Goal: Task Accomplishment & Management: Manage account settings

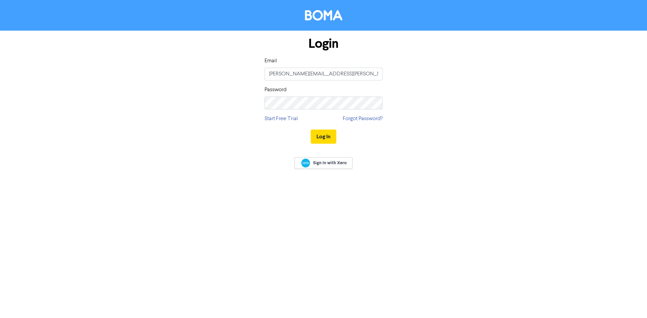
click at [324, 137] on button "Log In" at bounding box center [323, 137] width 26 height 14
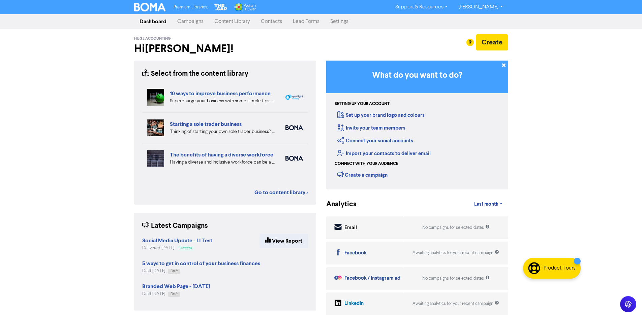
click at [273, 23] on link "Contacts" at bounding box center [271, 21] width 32 height 13
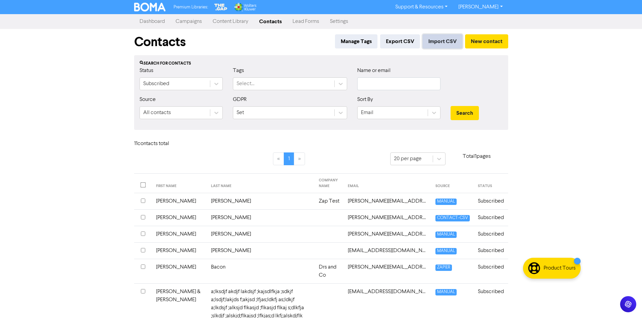
click at [445, 38] on button "Import CSV" at bounding box center [442, 41] width 40 height 14
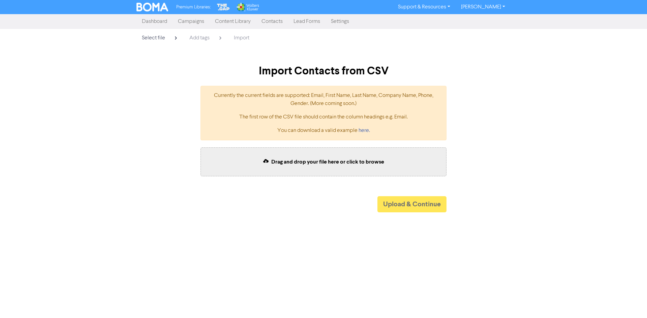
click at [347, 163] on span "Drag and drop your file here or click to browse" at bounding box center [327, 162] width 113 height 7
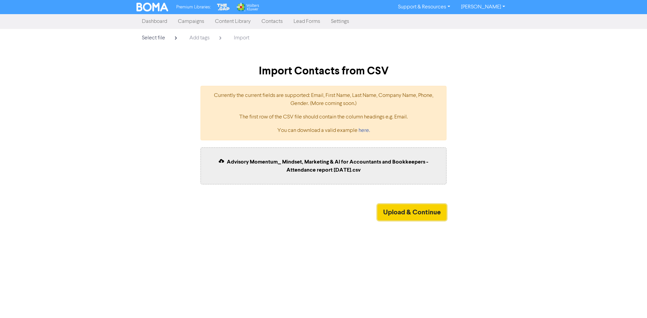
click at [394, 212] on button "Upload & Continue" at bounding box center [411, 212] width 69 height 16
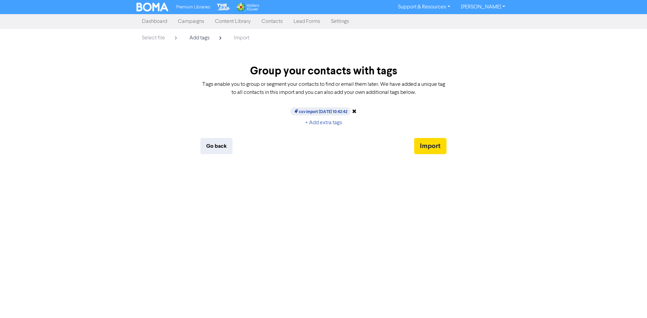
click at [356, 110] on icon at bounding box center [354, 110] width 4 height 5
click at [326, 120] on button "+ Add extra tags" at bounding box center [323, 123] width 48 height 14
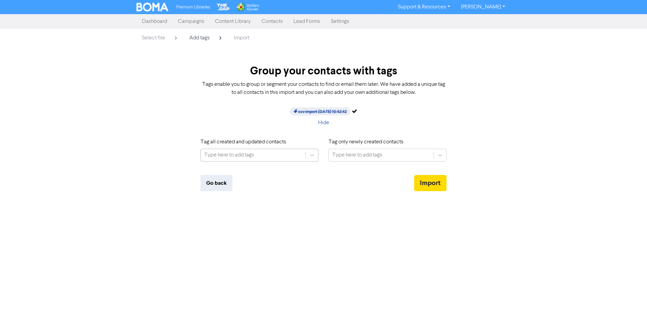
click at [250, 154] on div "Type here to add tags" at bounding box center [229, 155] width 50 height 8
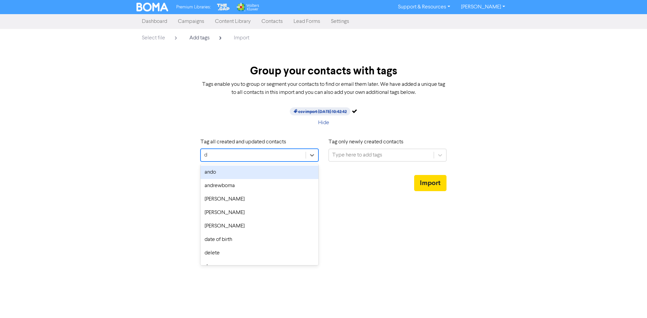
type input "de"
click at [226, 168] on div "delete" at bounding box center [259, 172] width 118 height 13
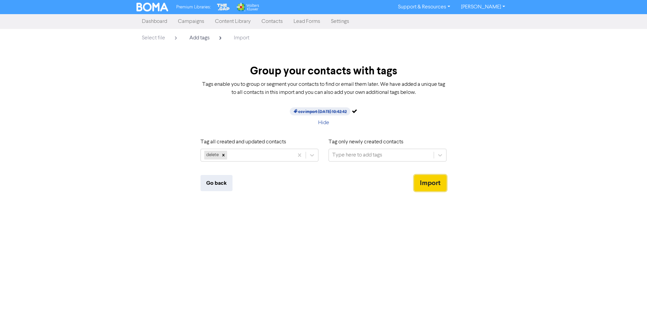
click at [428, 182] on button "Import" at bounding box center [430, 183] width 32 height 16
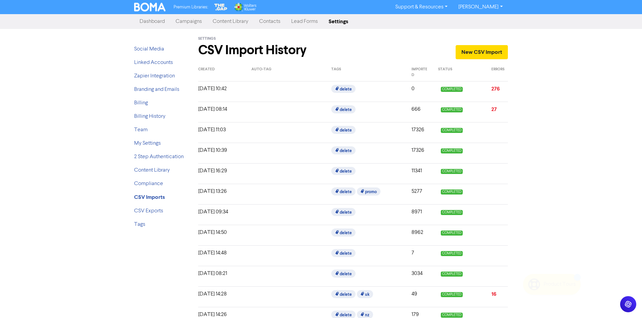
click at [537, 193] on div "Premium Libraries: Support & Resources Video Tutorials FAQ & Guides Marketing E…" at bounding box center [321, 159] width 642 height 318
click at [495, 90] on link "276" at bounding box center [495, 89] width 8 height 7
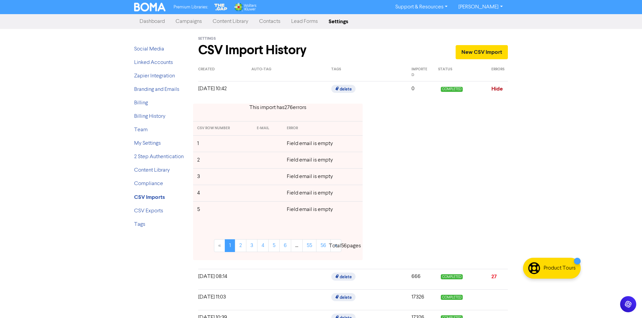
click at [495, 90] on link "Hide" at bounding box center [496, 89] width 11 height 7
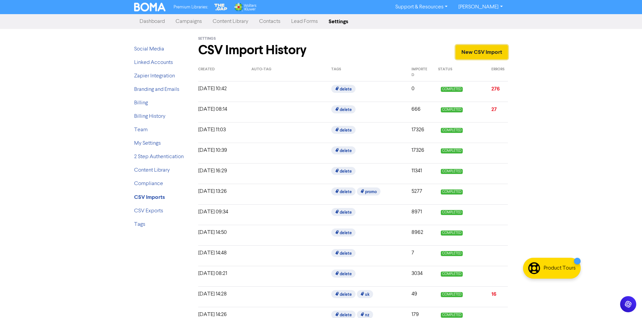
click at [483, 52] on link "New CSV Import" at bounding box center [481, 52] width 52 height 14
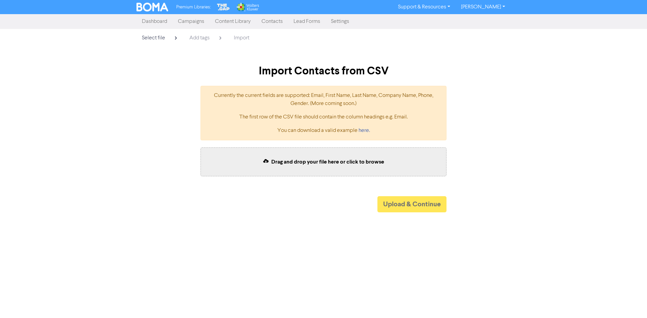
click at [316, 159] on span "Drag and drop your file here or click to browse" at bounding box center [327, 162] width 113 height 7
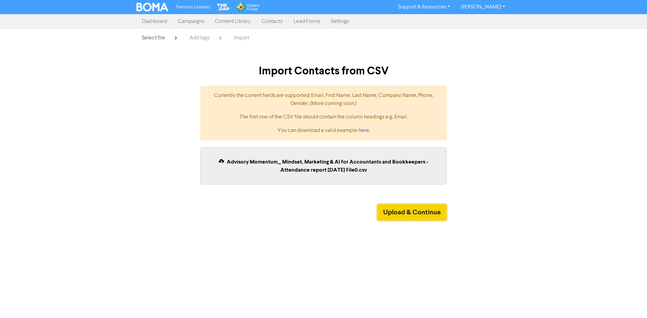
click at [406, 213] on button "Upload & Continue" at bounding box center [411, 212] width 69 height 16
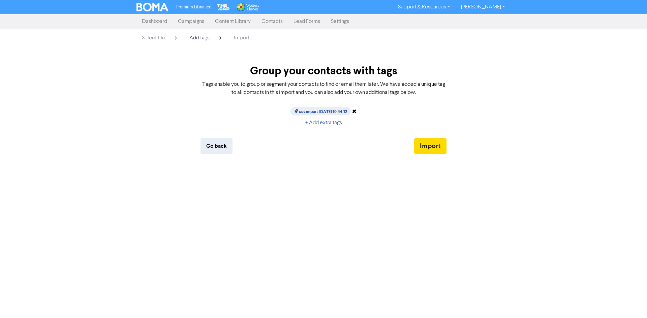
click at [356, 112] on icon at bounding box center [354, 110] width 4 height 5
click at [324, 123] on button "+ Add extra tags" at bounding box center [323, 123] width 48 height 14
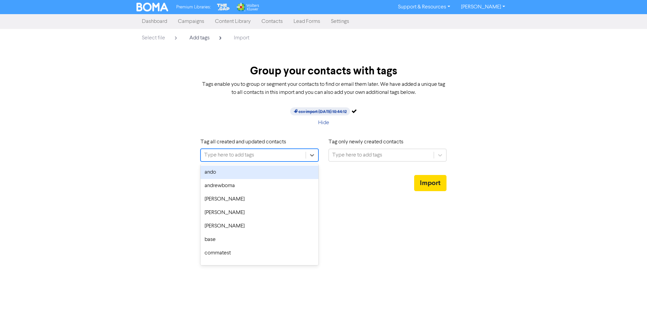
click at [268, 152] on div "Type here to add tags" at bounding box center [253, 155] width 105 height 12
type input "de"
click at [243, 168] on div "delete" at bounding box center [259, 172] width 118 height 13
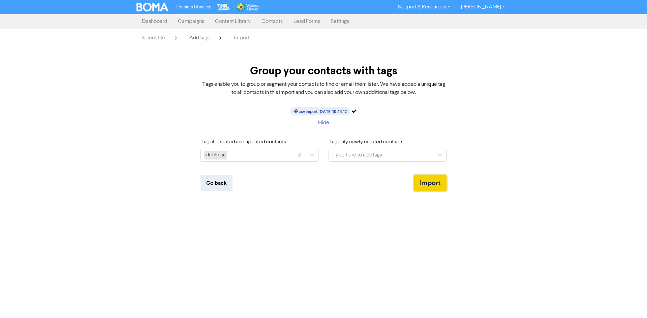
click at [426, 179] on button "Import" at bounding box center [430, 183] width 32 height 16
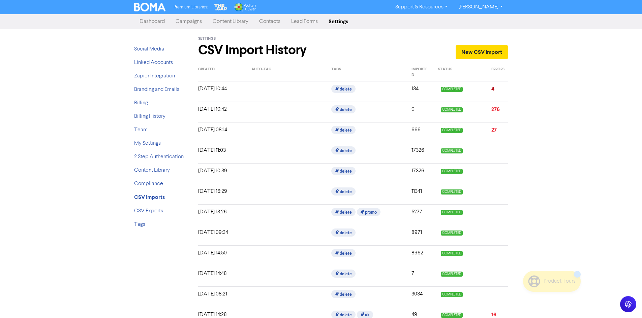
click at [492, 89] on link "4" at bounding box center [492, 89] width 3 height 7
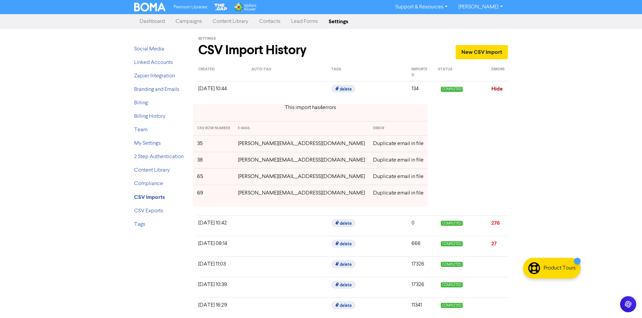
click at [492, 89] on link "Hide" at bounding box center [496, 89] width 11 height 7
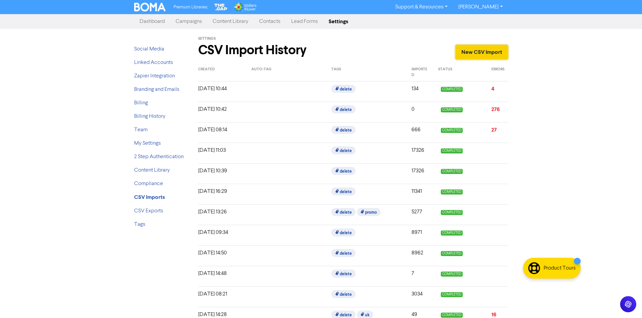
click at [485, 50] on link "New CSV Import" at bounding box center [481, 52] width 52 height 14
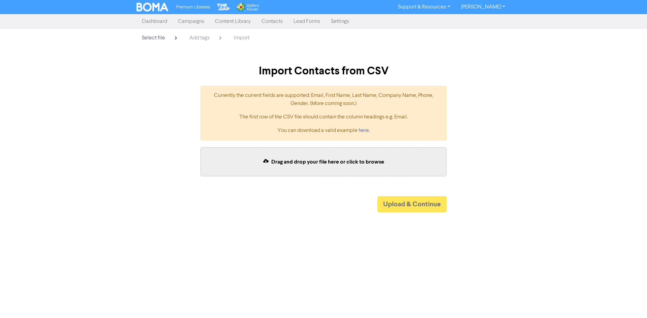
click at [334, 24] on link "Settings" at bounding box center [339, 21] width 29 height 13
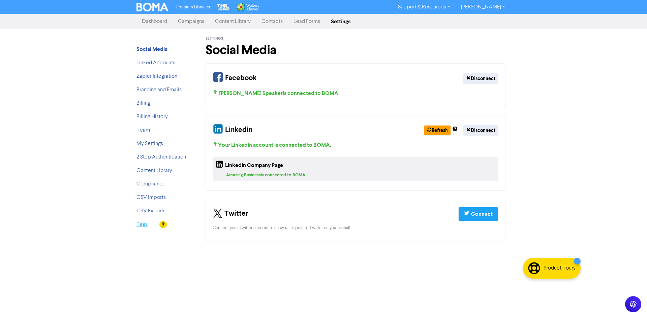
click at [143, 227] on link "Tags" at bounding box center [141, 224] width 11 height 5
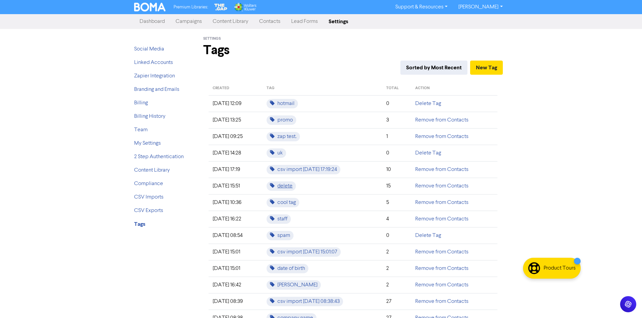
click at [292, 187] on span "delete" at bounding box center [280, 186] width 29 height 9
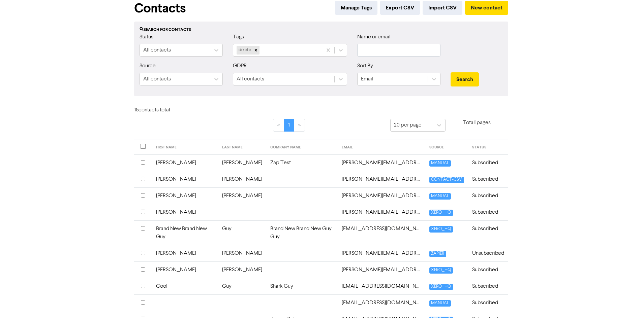
scroll to position [67, 0]
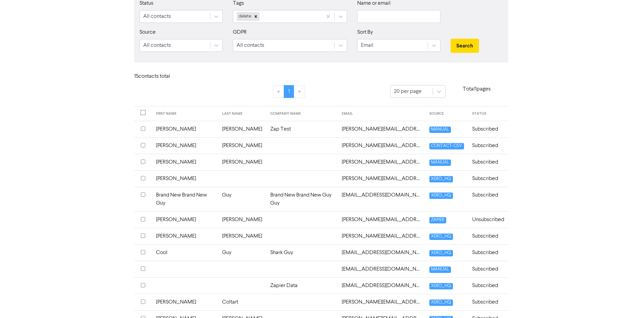
click at [143, 177] on input "checkbox" at bounding box center [143, 178] width 4 height 4
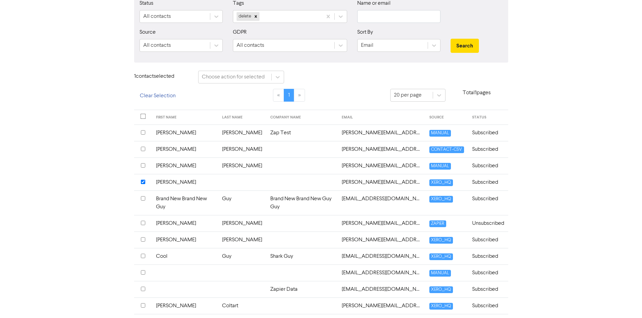
click at [143, 221] on input "checkbox" at bounding box center [143, 223] width 4 height 4
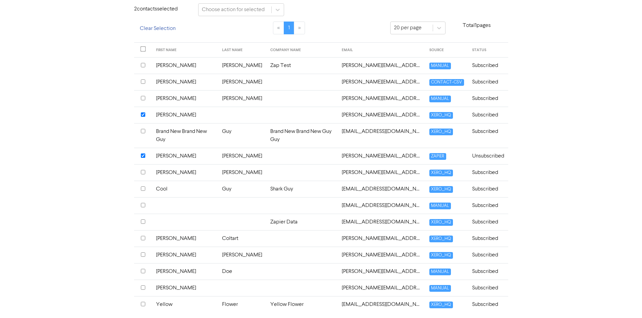
click at [143, 236] on input "checkbox" at bounding box center [143, 238] width 4 height 4
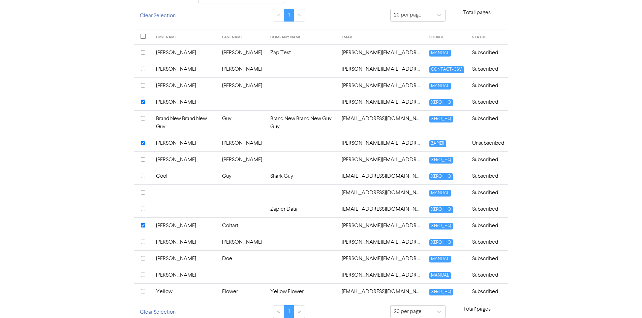
scroll to position [13, 0]
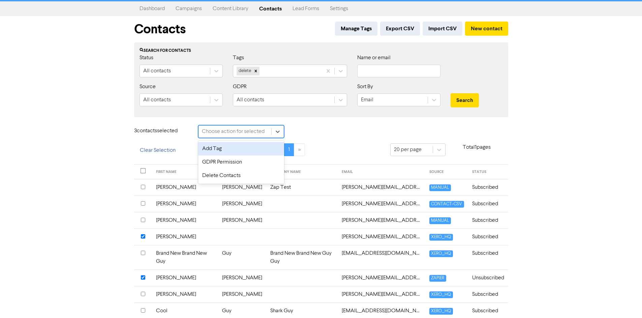
click at [245, 137] on div "Choose action for selected" at bounding box center [234, 132] width 73 height 12
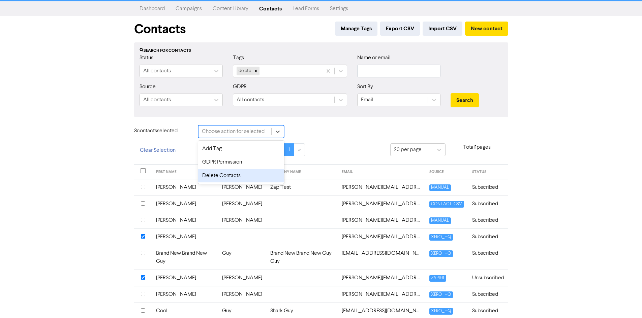
click at [221, 174] on div "Delete Contacts" at bounding box center [241, 175] width 86 height 13
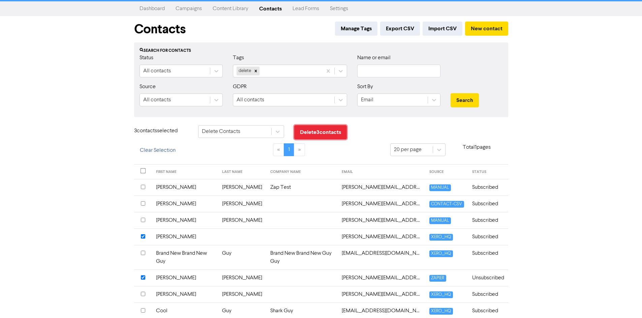
click at [330, 132] on button "Delete 3 contact s" at bounding box center [320, 132] width 53 height 14
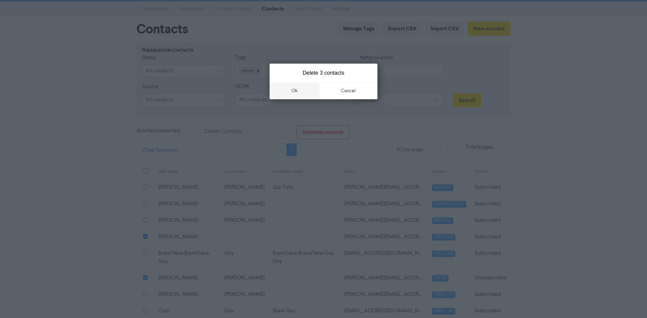
click at [294, 94] on button "ok" at bounding box center [294, 91] width 50 height 17
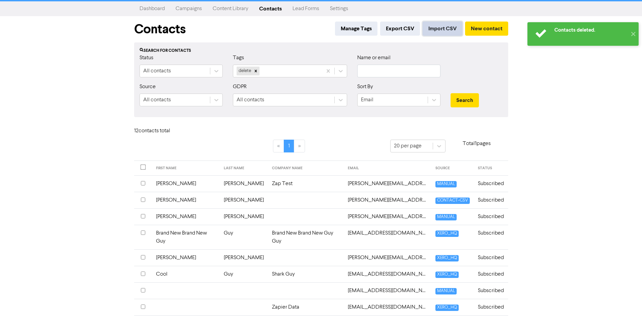
click at [450, 29] on button "Import CSV" at bounding box center [442, 29] width 40 height 14
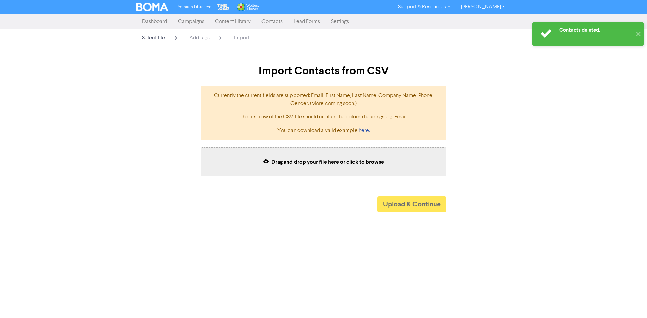
click at [332, 167] on div "Drag and drop your file here or click to browse" at bounding box center [323, 161] width 246 height 29
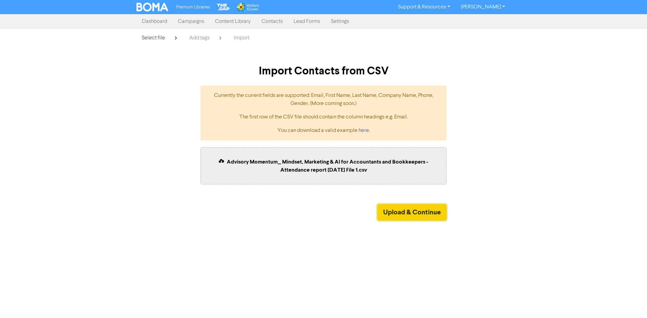
click at [397, 209] on button "Upload & Continue" at bounding box center [411, 212] width 69 height 16
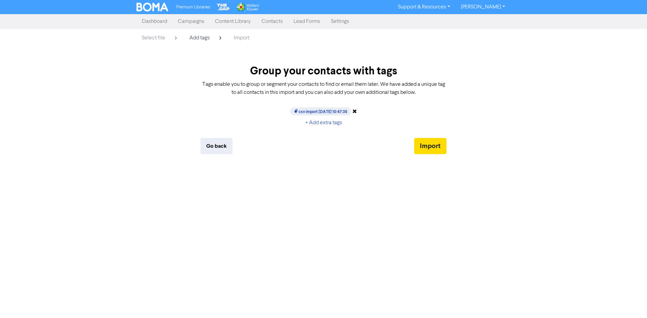
click at [357, 108] on icon at bounding box center [354, 110] width 4 height 5
click at [330, 121] on button "+ Add extra tags" at bounding box center [323, 123] width 48 height 14
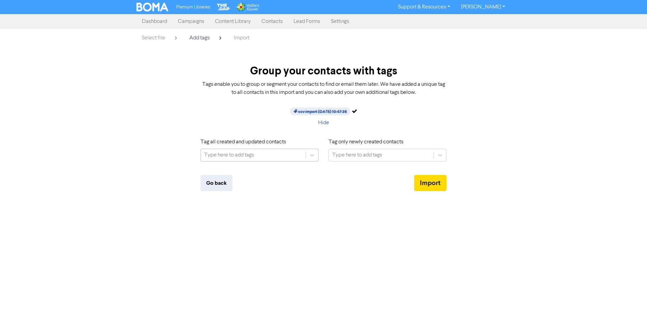
click at [267, 154] on div "Type here to add tags" at bounding box center [253, 155] width 105 height 12
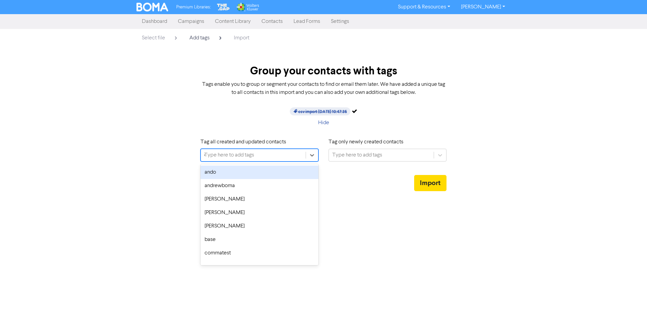
type input "de"
click at [241, 169] on div "delete" at bounding box center [259, 172] width 118 height 13
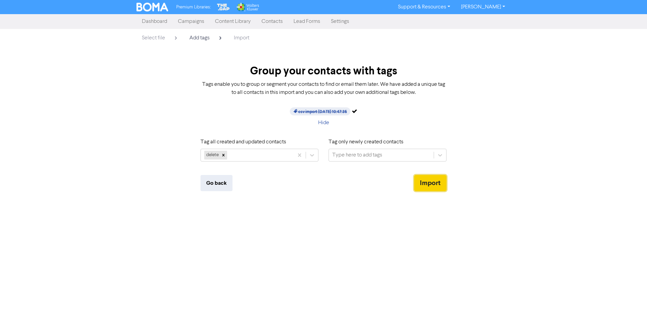
click at [423, 184] on button "Import" at bounding box center [430, 183] width 32 height 16
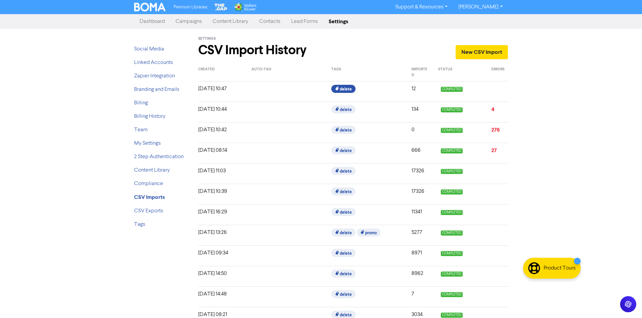
click at [340, 88] on span "delete" at bounding box center [343, 89] width 24 height 8
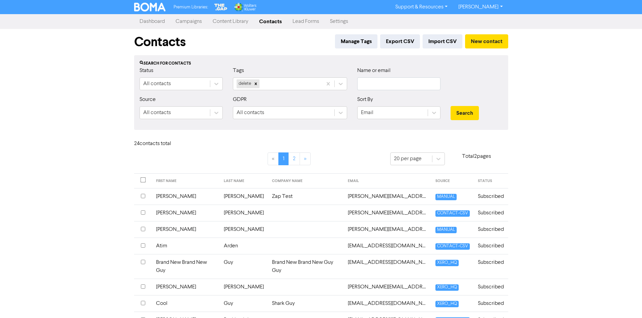
click at [490, 8] on link "[PERSON_NAME]" at bounding box center [480, 7] width 55 height 11
click at [492, 20] on button "Log Out" at bounding box center [479, 20] width 53 height 8
